Goal: Task Accomplishment & Management: Use online tool/utility

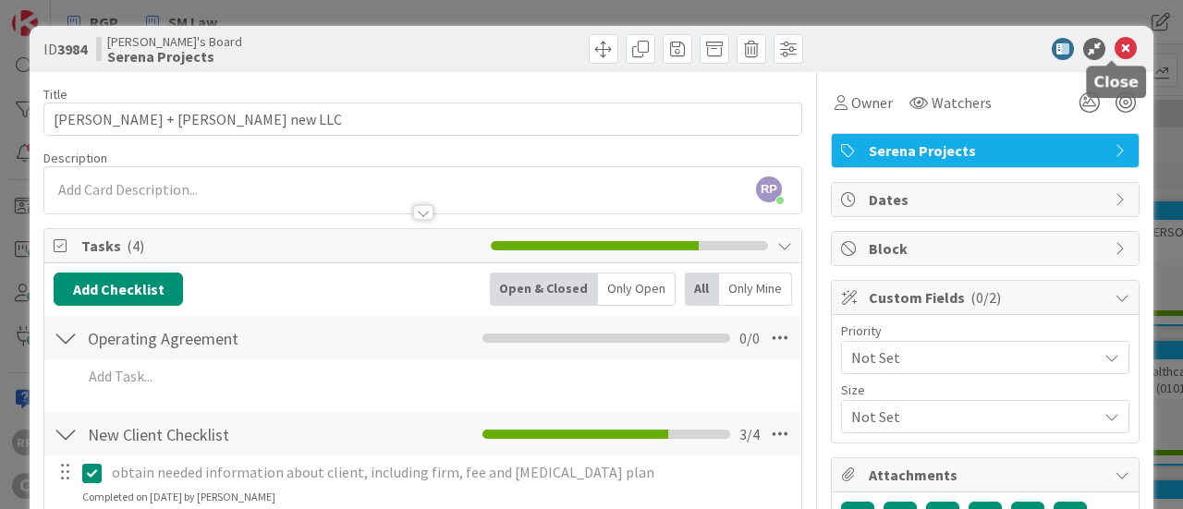
click at [1115, 44] on icon at bounding box center [1126, 49] width 22 height 22
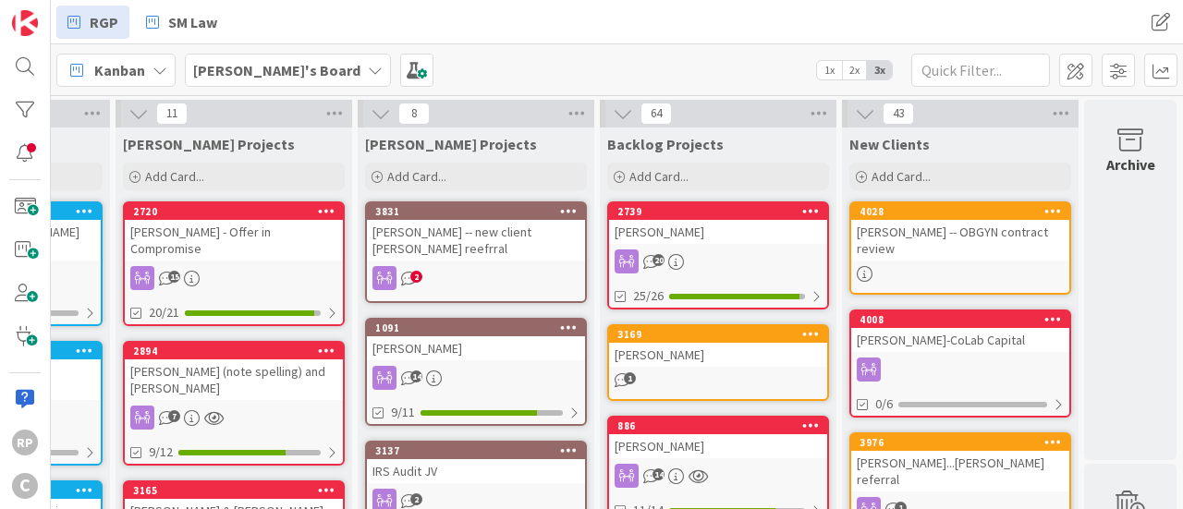
scroll to position [0, 1166]
click at [932, 234] on div "[PERSON_NAME] -- OBGYN contract review" at bounding box center [960, 240] width 218 height 41
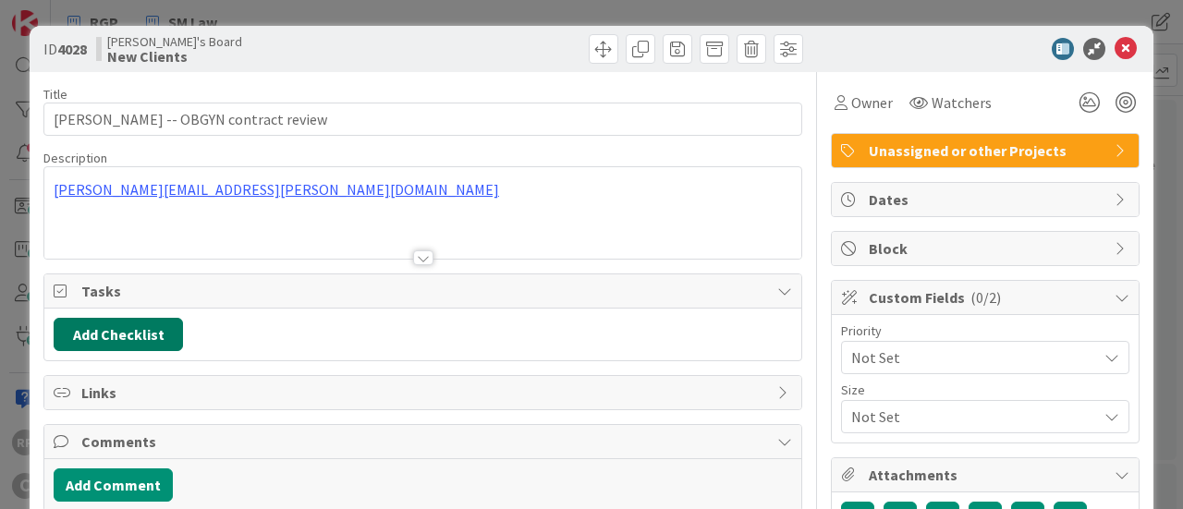
click at [134, 323] on button "Add Checklist" at bounding box center [118, 334] width 129 height 33
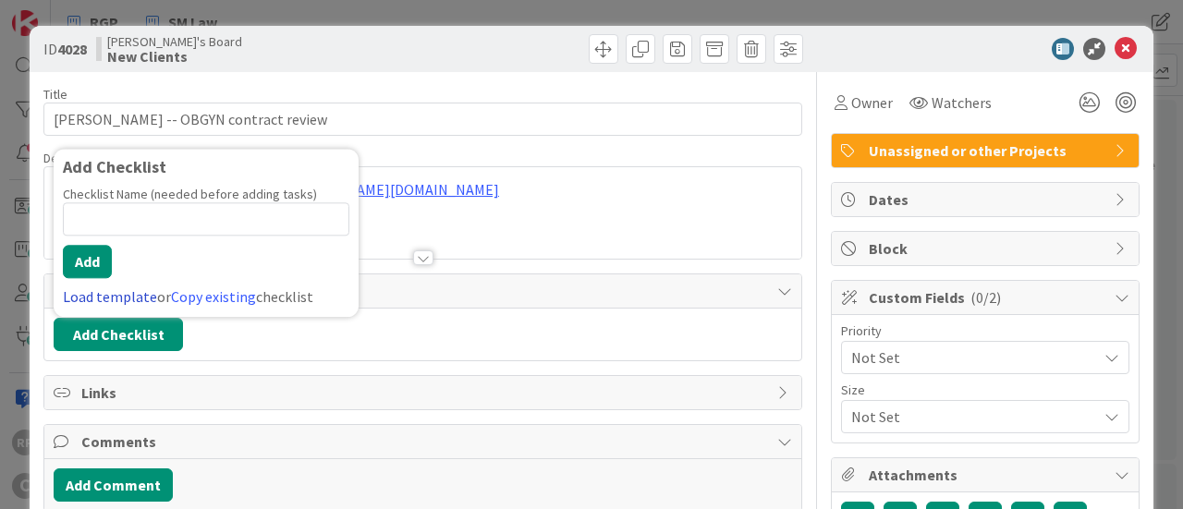
click at [115, 288] on link "Load template" at bounding box center [110, 296] width 94 height 18
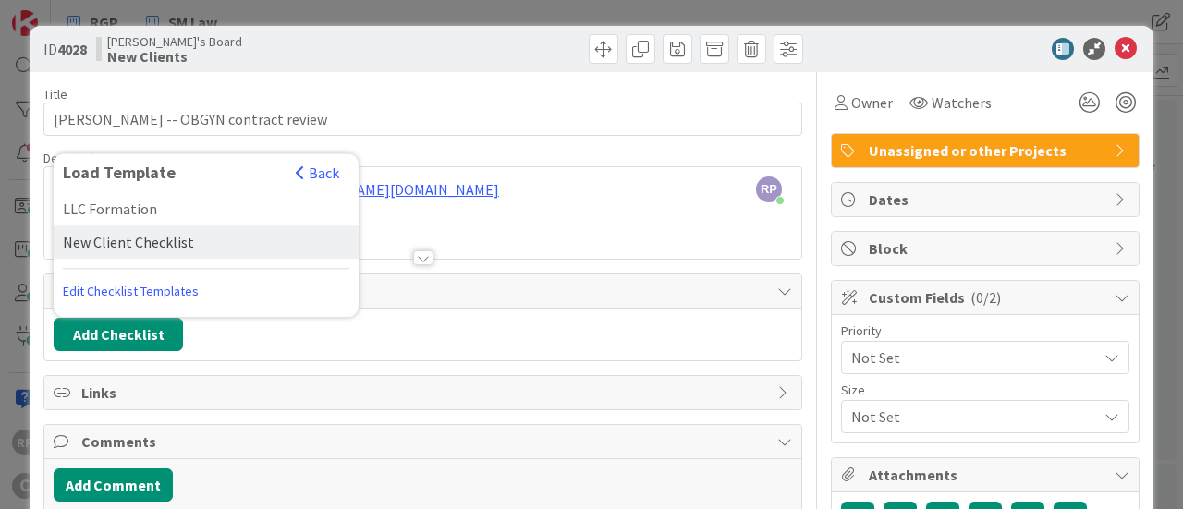
click at [139, 242] on div "New Client Checklist" at bounding box center [206, 242] width 305 height 33
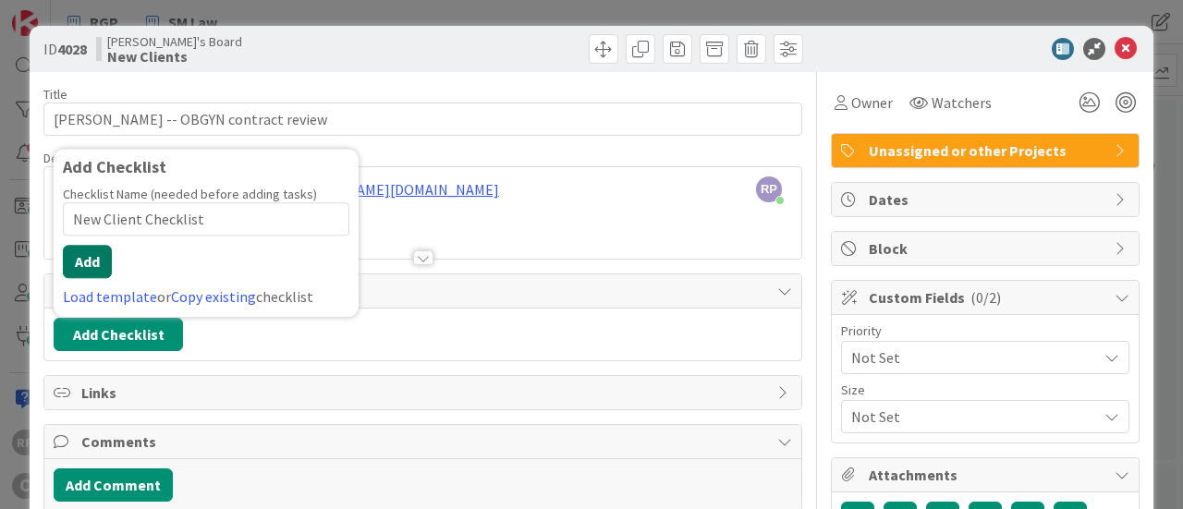
click at [92, 251] on button "Add" at bounding box center [87, 261] width 49 height 33
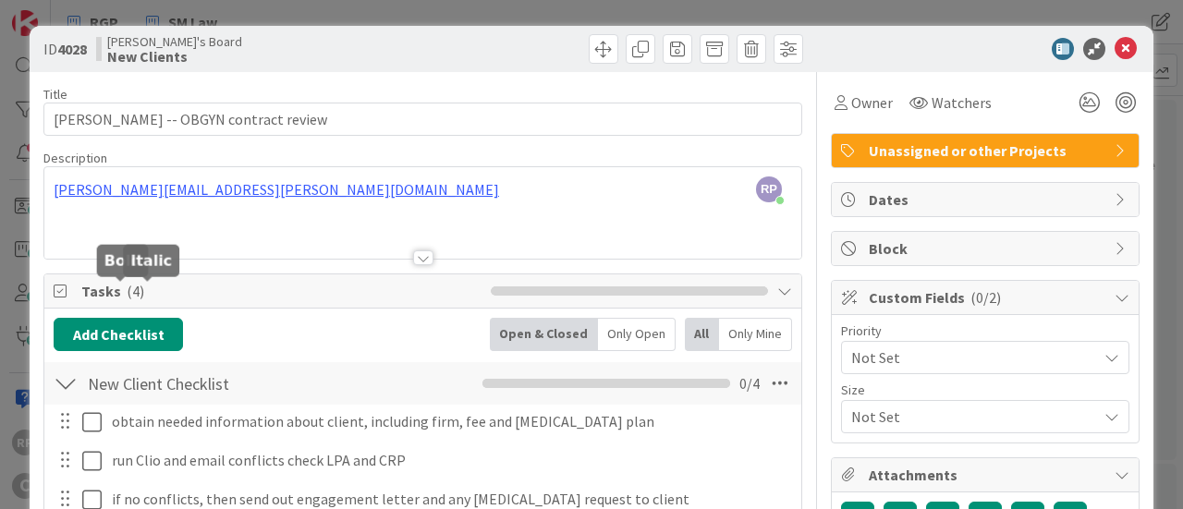
scroll to position [360, 0]
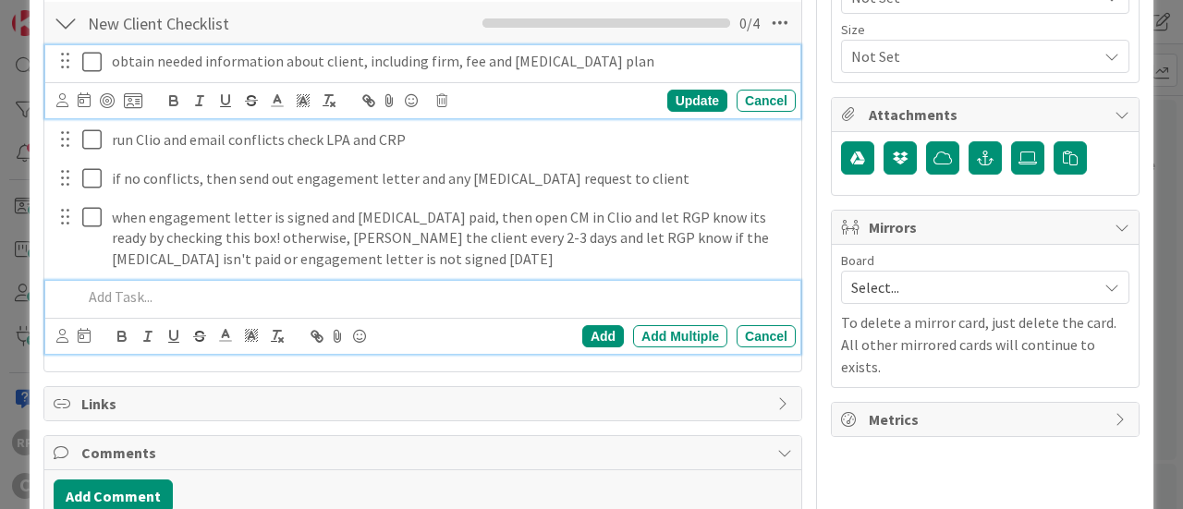
click at [94, 56] on div "obtain needed information about client, including firm, fee and [MEDICAL_DATA] …" at bounding box center [422, 81] width 755 height 73
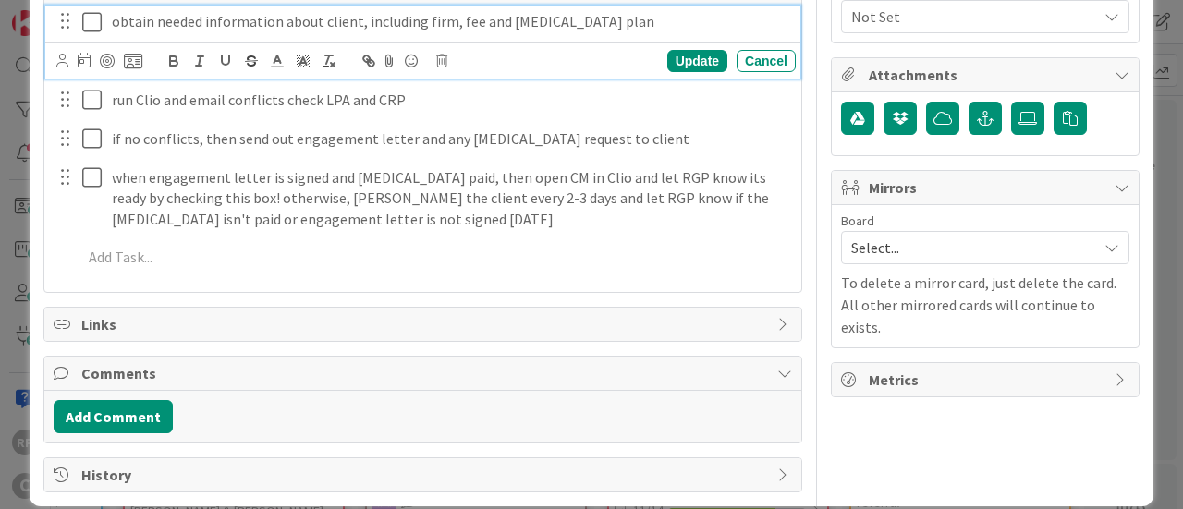
click at [616, 6] on div "obtain needed information about client, including firm, fee and [MEDICAL_DATA] …" at bounding box center [449, 22] width 691 height 32
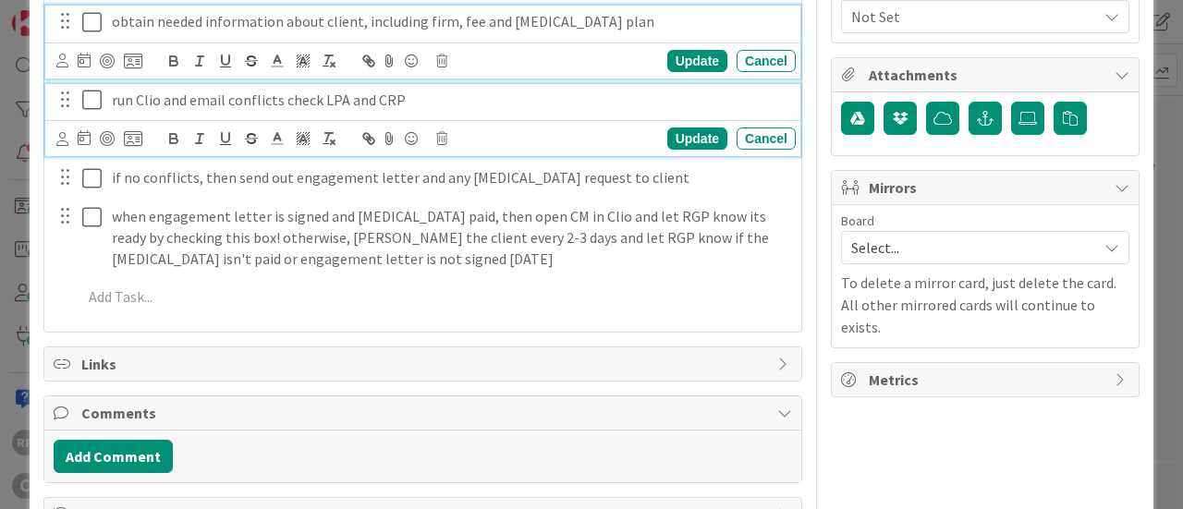
click at [91, 99] on icon at bounding box center [96, 100] width 28 height 22
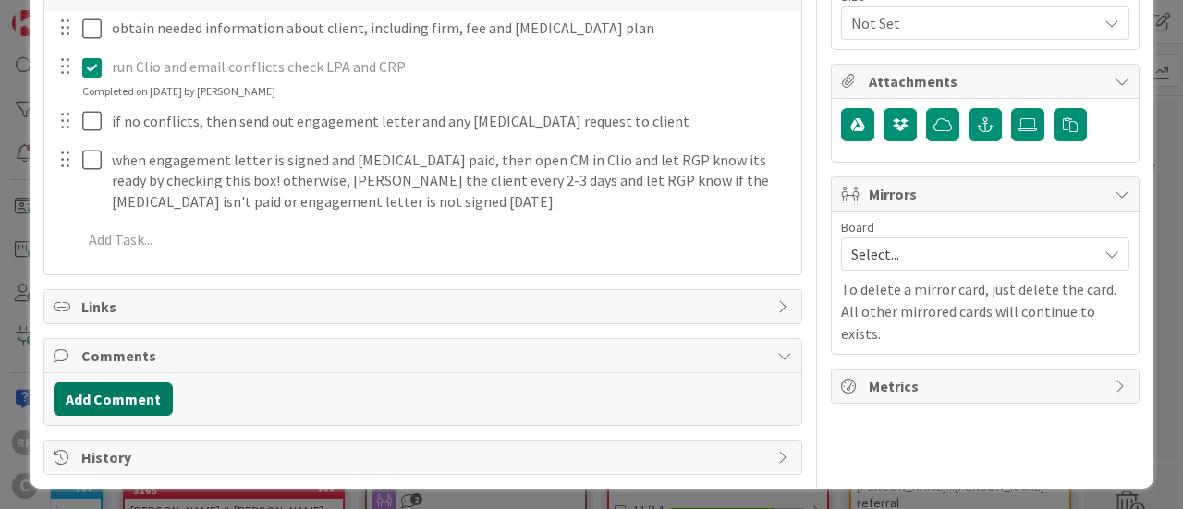
drag, startPoint x: 146, startPoint y: 388, endPoint x: 163, endPoint y: 398, distance: 19.5
click at [163, 398] on button "Add Comment" at bounding box center [113, 399] width 119 height 33
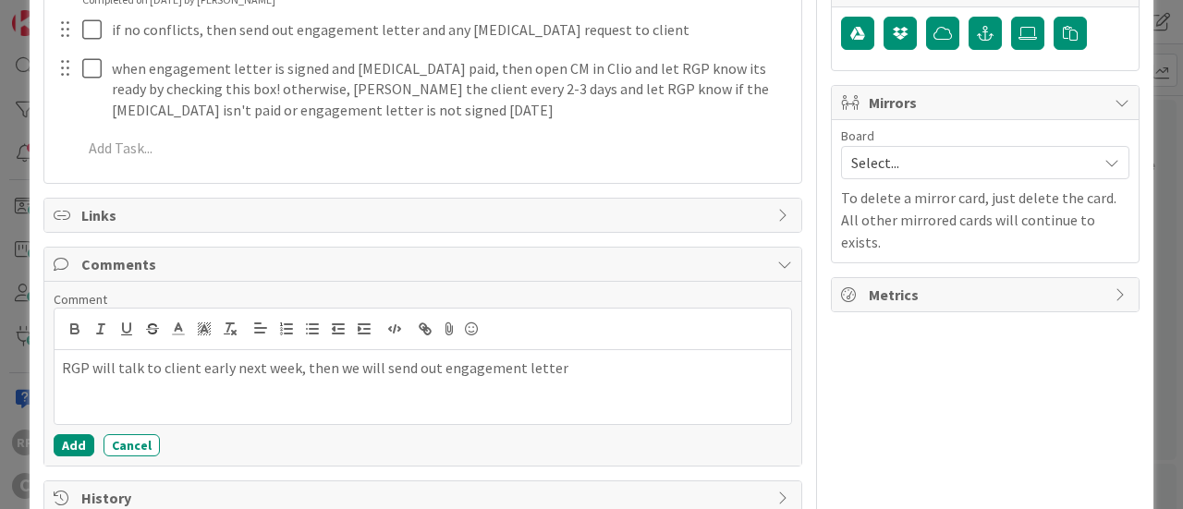
scroll to position [510, 0]
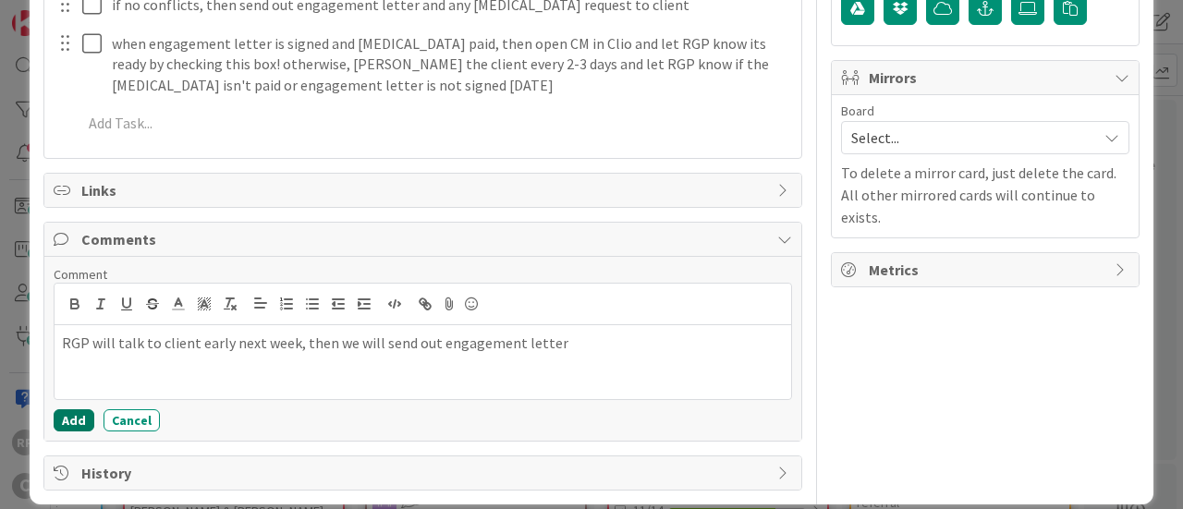
click at [74, 421] on button "Add" at bounding box center [74, 420] width 41 height 22
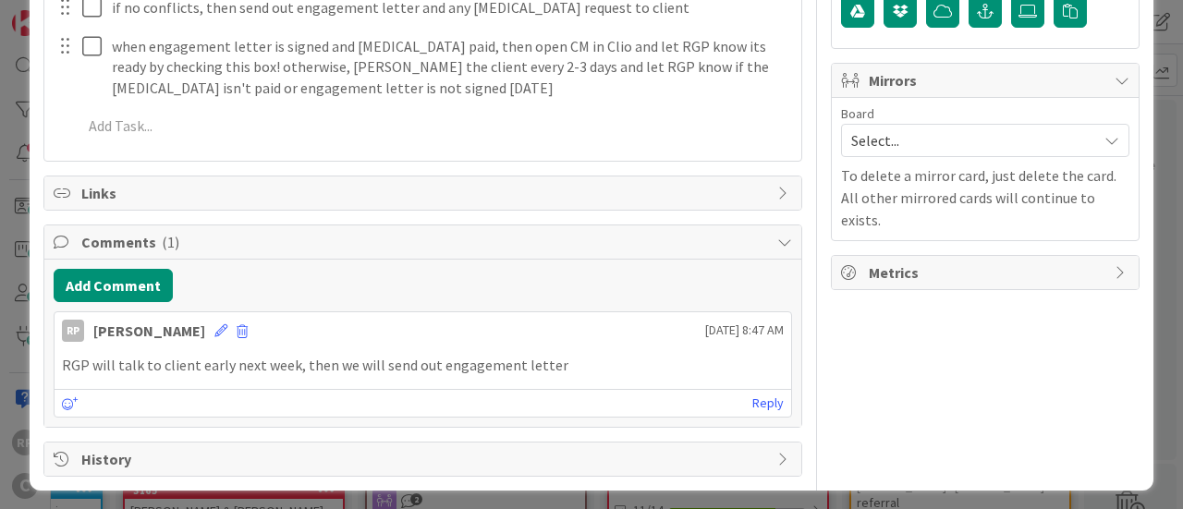
click at [876, 136] on span "Select..." at bounding box center [969, 141] width 237 height 26
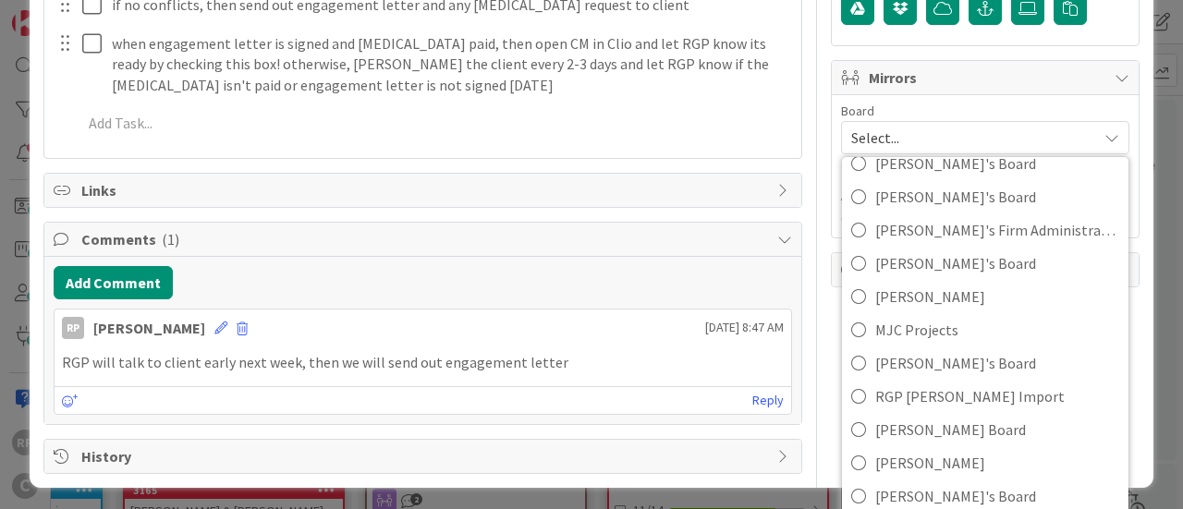
scroll to position [96, 0]
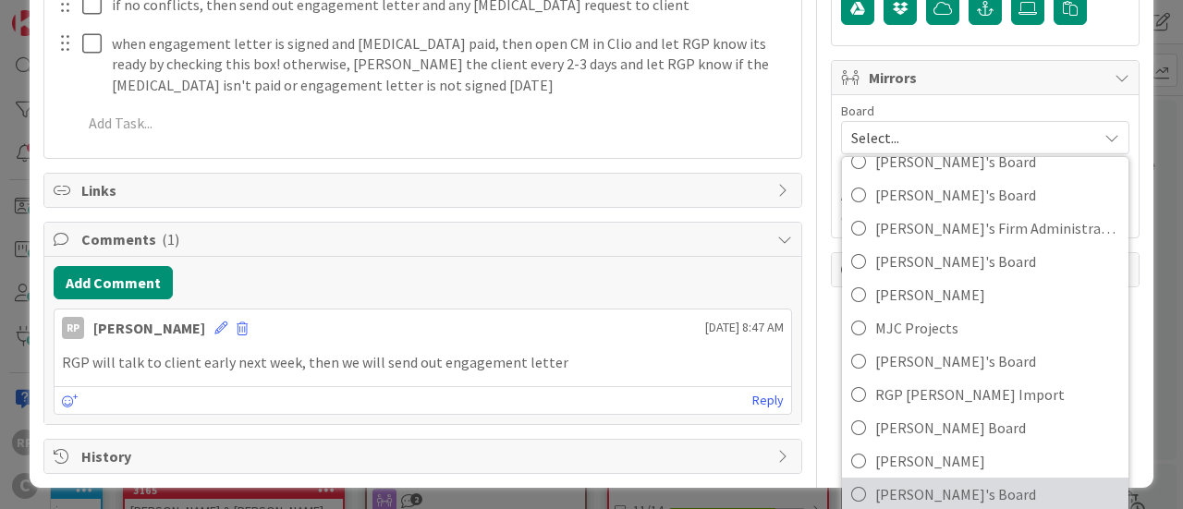
click at [975, 487] on span "[PERSON_NAME]'s Board" at bounding box center [997, 495] width 244 height 28
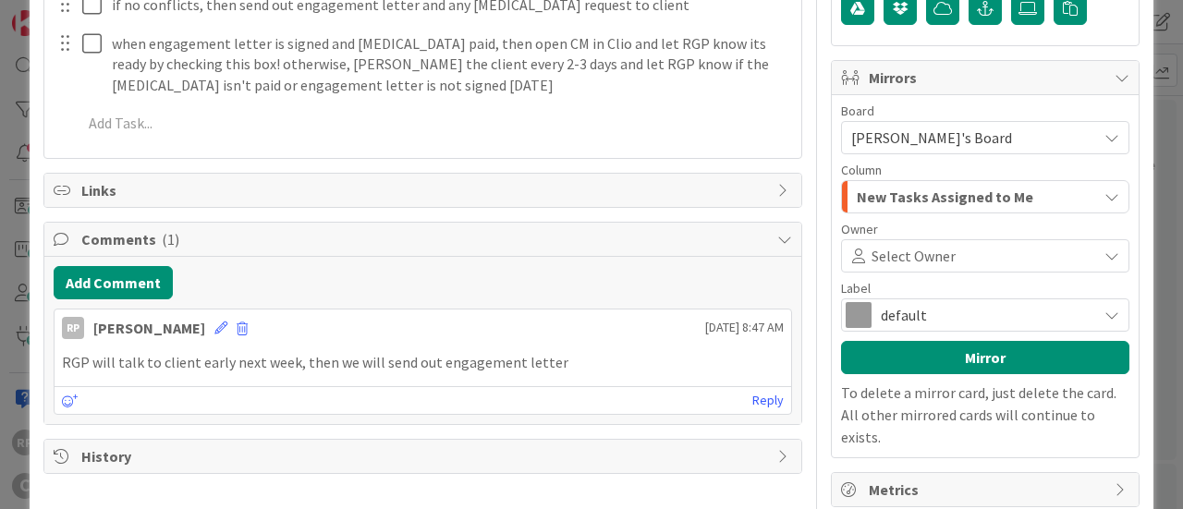
click at [893, 185] on span "New Tasks Assigned to Me" at bounding box center [945, 197] width 177 height 24
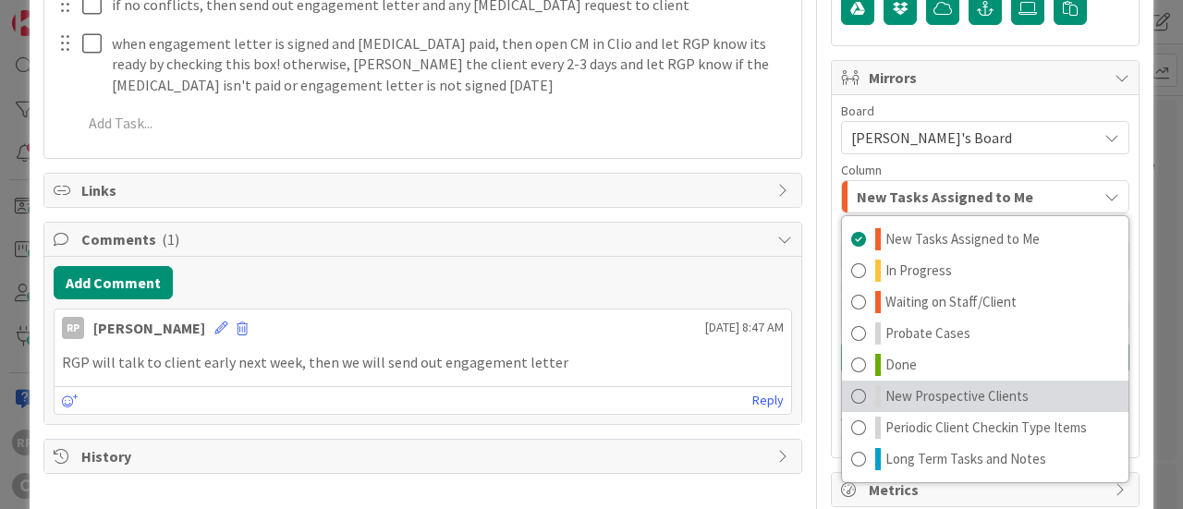
click at [933, 391] on span "New Prospective Clients" at bounding box center [956, 396] width 143 height 22
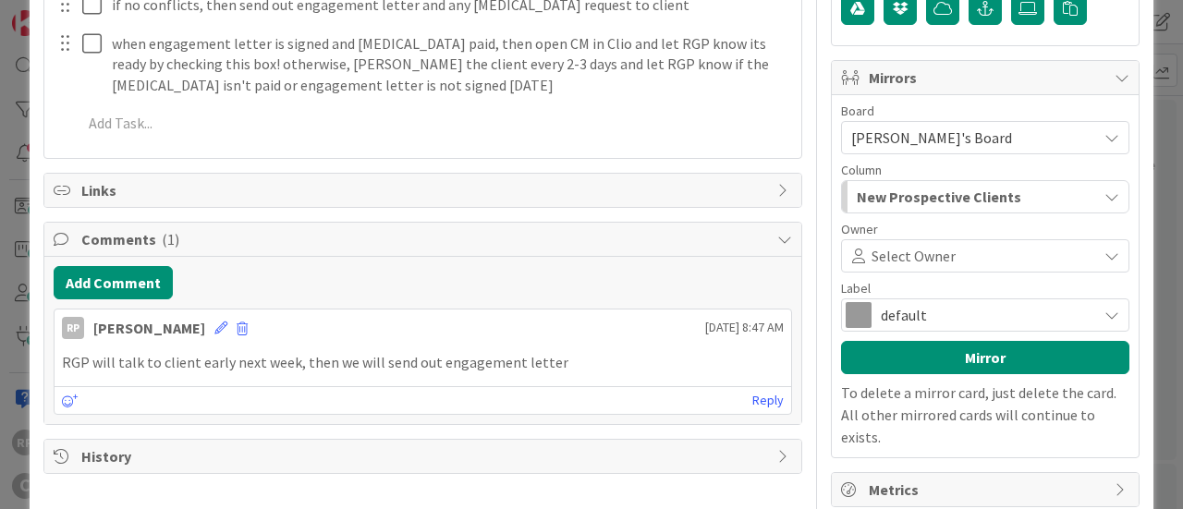
click at [935, 252] on span "Select Owner" at bounding box center [914, 256] width 84 height 22
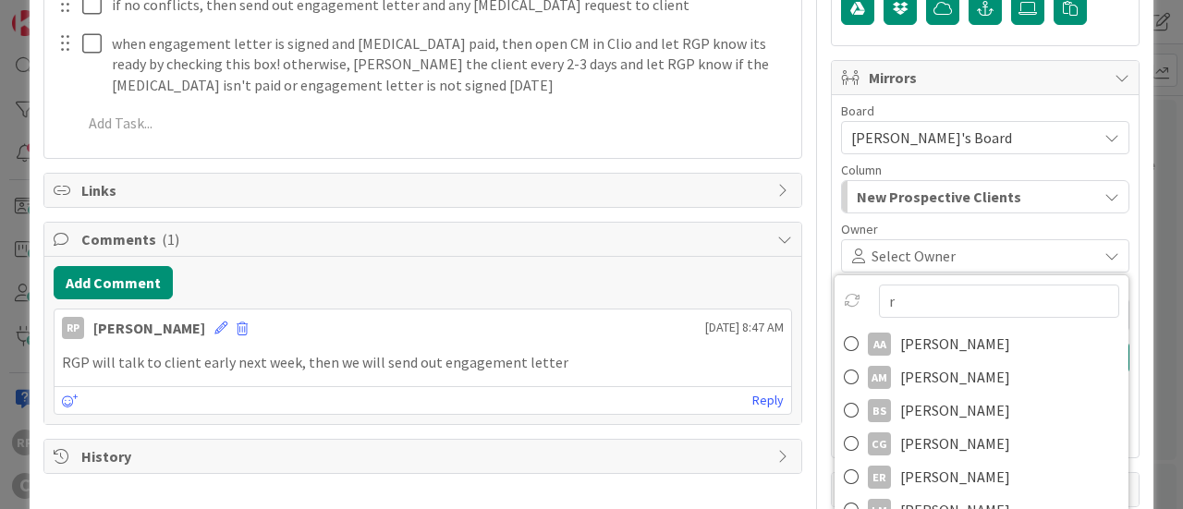
click at [984, 298] on input "r" at bounding box center [999, 301] width 240 height 33
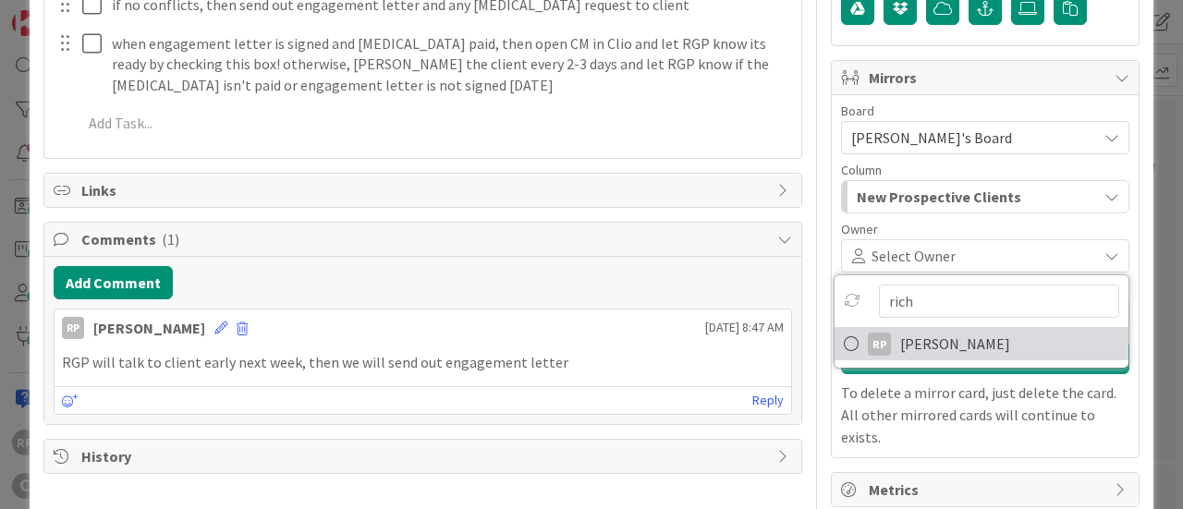
type input "rich"
click at [928, 341] on span "[PERSON_NAME]" at bounding box center [955, 344] width 110 height 28
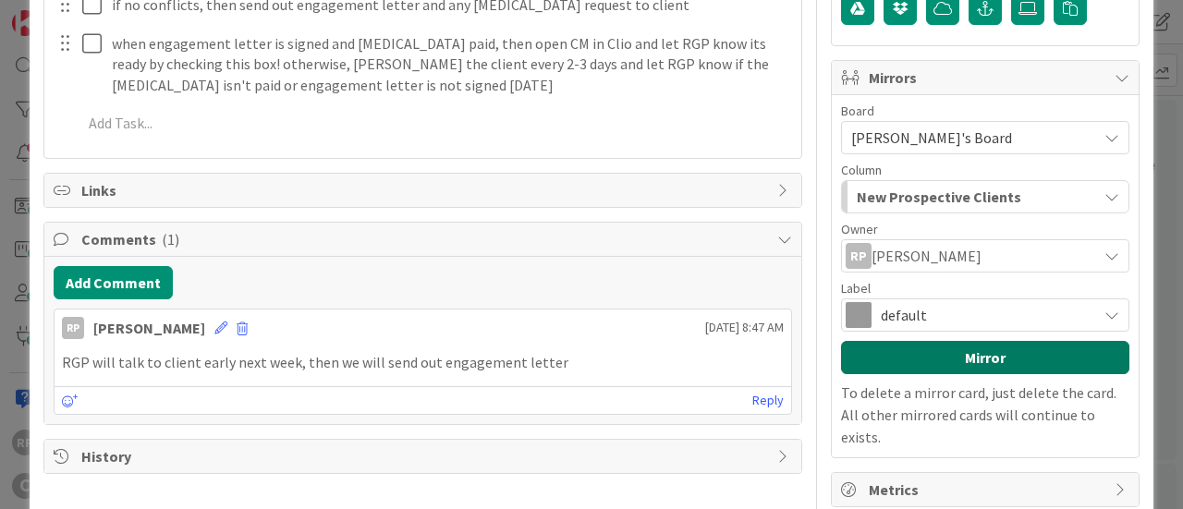
click at [906, 341] on button "Mirror" at bounding box center [985, 357] width 288 height 33
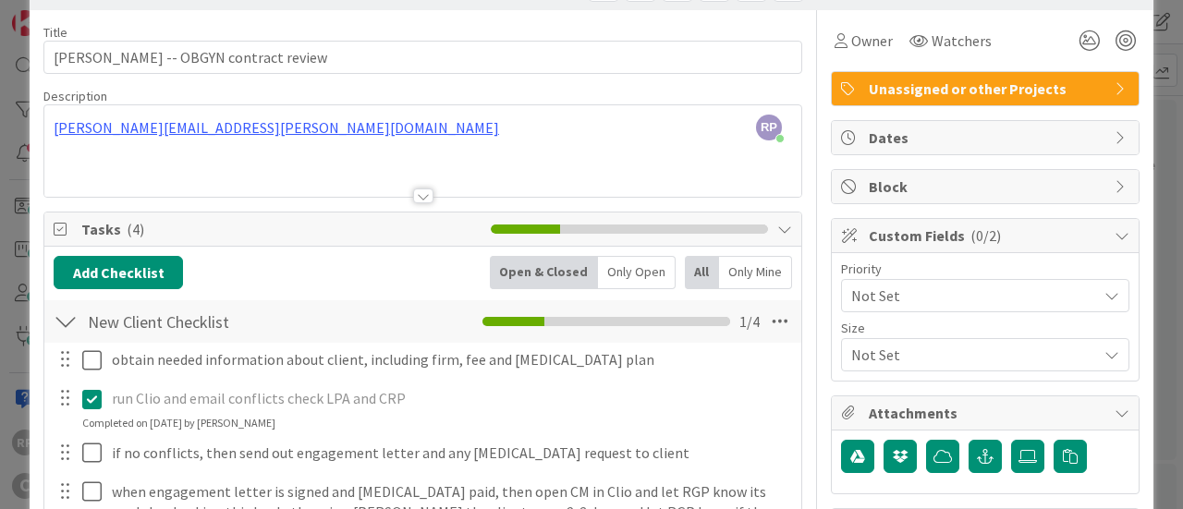
scroll to position [0, 0]
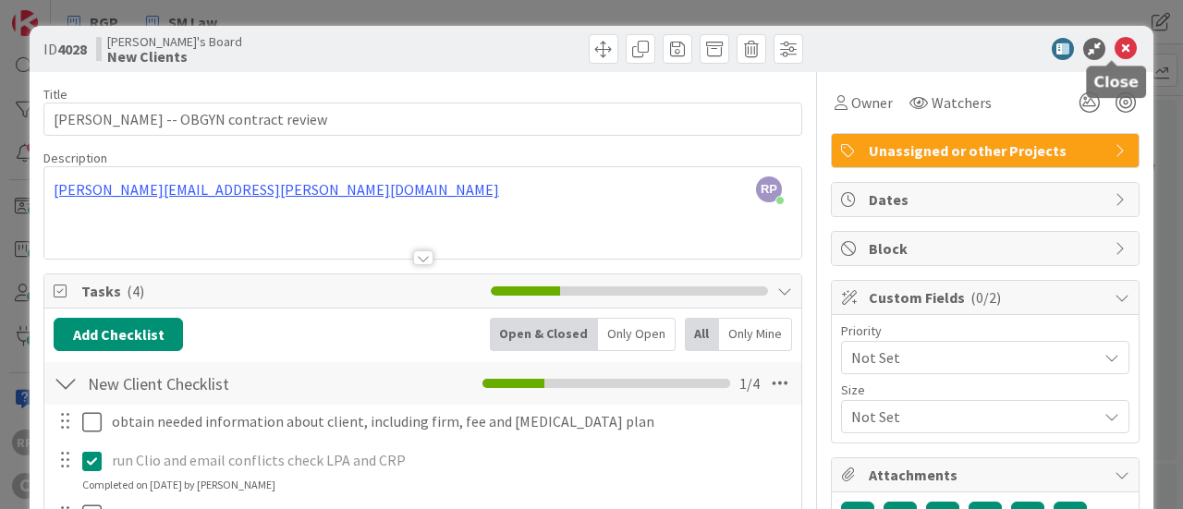
click at [1118, 49] on icon at bounding box center [1126, 49] width 22 height 22
